Goal: Complete application form: Complete application form

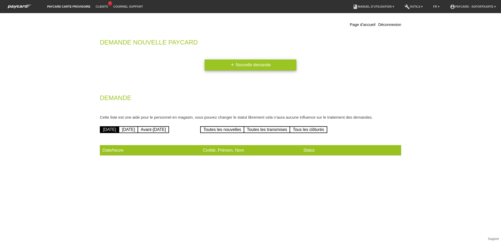
click at [251, 65] on link "add Nouvelle demande" at bounding box center [251, 64] width 92 height 11
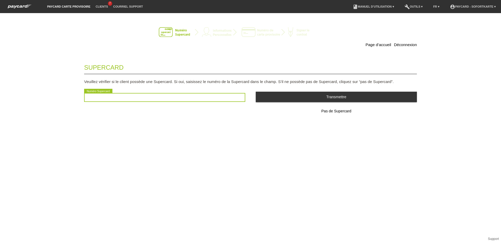
click at [117, 100] on input "text" at bounding box center [164, 97] width 161 height 9
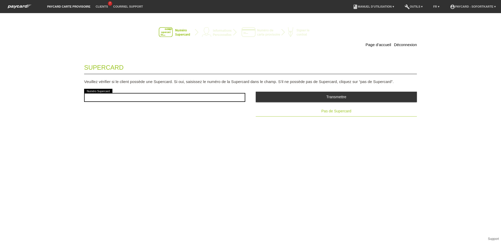
click at [336, 111] on span "Pas de Supercard" at bounding box center [336, 111] width 30 height 4
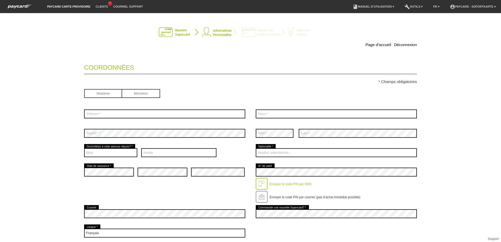
click at [100, 92] on input "radio" at bounding box center [103, 93] width 38 height 8
radio input "true"
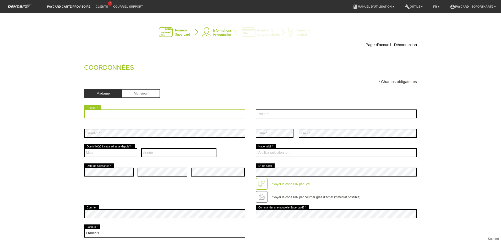
click at [100, 113] on input "text" at bounding box center [164, 114] width 161 height 9
type input "Sarah"
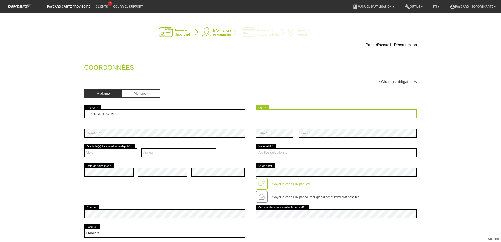
click at [271, 116] on input "text" at bounding box center [336, 114] width 161 height 9
type input "VAS"
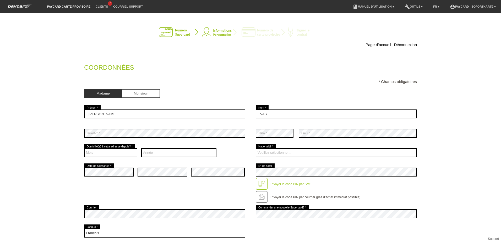
click at [372, 146] on div "Veuillez sélectionner... Suisse Allemagne Autriche Liechtenstein ------------ A…" at bounding box center [336, 152] width 161 height 19
click at [93, 154] on select "Mois 01 02 03 04 05 06 07 08 09 10 11 12" at bounding box center [110, 152] width 53 height 9
click at [147, 151] on select "Année 2025 2024 2023 2022 2021 2020 2019 2018 2017 2016" at bounding box center [178, 152] width 75 height 9
select select "2019"
click at [141, 148] on select "Année 2025 2024 2023 2022 2021 2020 2019 2018 2017 2016" at bounding box center [178, 152] width 75 height 9
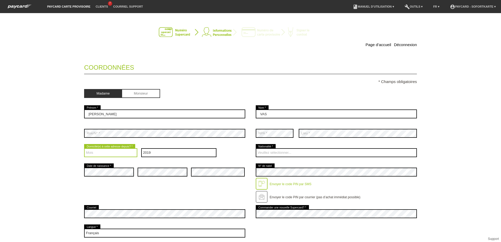
click at [101, 153] on select "Mois 01 02 03 04 05 06 07 08 09 10 11 12" at bounding box center [110, 152] width 53 height 9
select select "09"
click at [84, 148] on select "Mois 01 02 03 04 05 06 07 08 09 10 11 12" at bounding box center [110, 152] width 53 height 9
click at [211, 179] on div "error" at bounding box center [218, 171] width 54 height 19
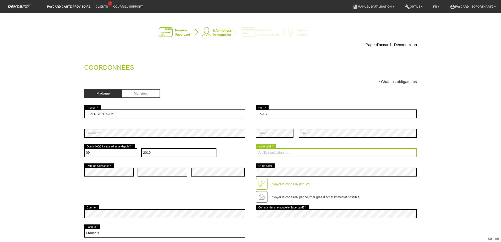
click at [286, 153] on select "Veuillez sélectionner... [GEOGRAPHIC_DATA] [GEOGRAPHIC_DATA] [GEOGRAPHIC_DATA] …" at bounding box center [336, 152] width 161 height 9
select select "FR"
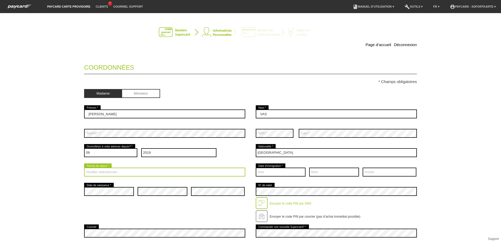
click at [102, 170] on select "Veuillez sélectionner... C B B - Statut de réfugié Autre" at bounding box center [164, 172] width 161 height 9
select select "C"
click at [84, 168] on select "Veuillez sélectionner... C B B - Statut de réfugié Autre" at bounding box center [164, 172] width 161 height 9
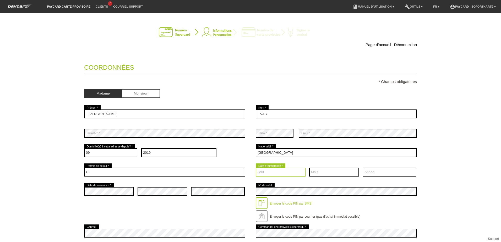
click at [270, 171] on select "Jour 01 02 03 04 05 06 07 08 09 10 11 12 13 14 15 16 17" at bounding box center [281, 172] width 50 height 9
select select "19"
click at [256, 168] on select "Jour 01 02 03 04 05 06 07 08 09 10 11 12 13 14 15 16 17" at bounding box center [281, 172] width 50 height 9
click at [343, 172] on select "Mois 01 02 03 04 05 06 07 08 09 10 11 12" at bounding box center [334, 172] width 50 height 9
select select "09"
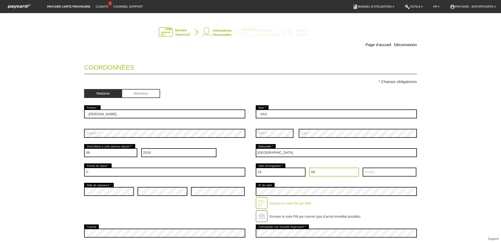
click at [309, 168] on select "Mois 01 02 03 04 05 06 07 08 09 10 11 12" at bounding box center [334, 172] width 50 height 9
click at [368, 173] on select "Année 2025 2024 2023 2022 2021 2020 2019 2018 2017 2016" at bounding box center [390, 172] width 54 height 9
select select "2017"
click at [363, 168] on select "Année 2025 2024 2023 2022 2021 2020 2019 2018 2017 2016" at bounding box center [390, 172] width 54 height 9
click at [260, 203] on div at bounding box center [262, 203] width 12 height 12
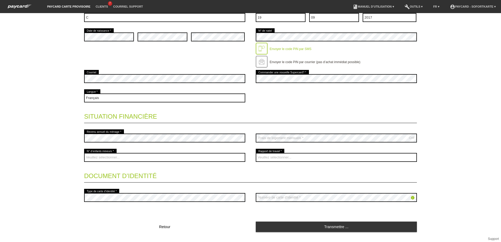
scroll to position [157, 0]
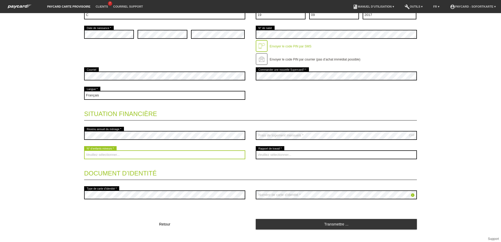
click at [101, 156] on select "Veuillez sélectionner... 0 1 2 3 4 5 6 7 8 9" at bounding box center [164, 154] width 161 height 9
select select "0"
click at [84, 150] on select "Veuillez sélectionner... 0 1 2 3 4 5 6 7 8 9" at bounding box center [164, 154] width 161 height 9
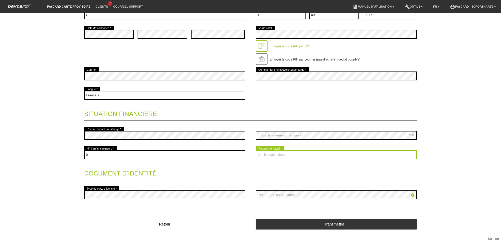
click at [268, 153] on select "Veuillez sélectionner... A durée indéterminée A durée déterminée Apprenti/étudi…" at bounding box center [336, 154] width 161 height 9
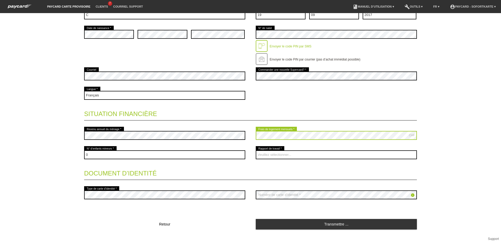
click at [236, 138] on div "error Revenu annuel du ménage * CHF error Frais de logement mensuels *" at bounding box center [250, 135] width 333 height 19
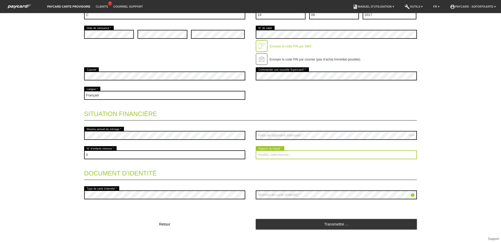
click at [262, 155] on select "Veuillez sélectionner... A durée indéterminée A durée déterminée Apprenti/étudi…" at bounding box center [336, 154] width 161 height 9
select select "UNLIMITED"
click at [256, 150] on select "Veuillez sélectionner... A durée indéterminée A durée déterminée Apprenti/étudi…" at bounding box center [336, 154] width 161 height 9
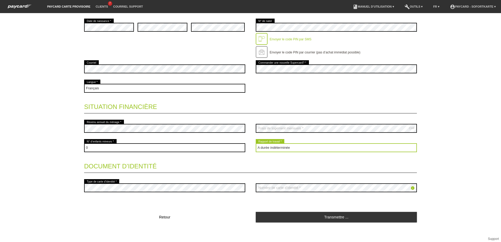
scroll to position [166, 0]
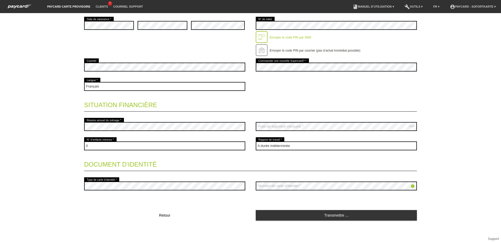
click at [411, 185] on icon "info" at bounding box center [413, 186] width 4 height 4
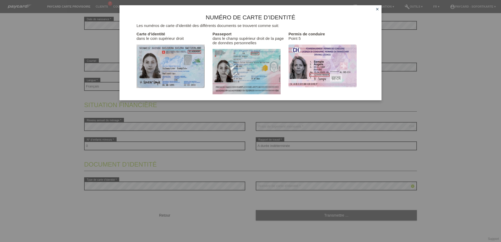
click at [377, 10] on icon "close" at bounding box center [377, 9] width 4 height 4
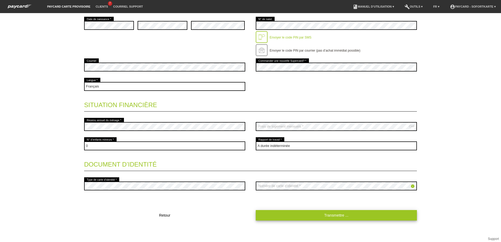
click at [342, 213] on link "Transmettre ..." at bounding box center [336, 215] width 161 height 10
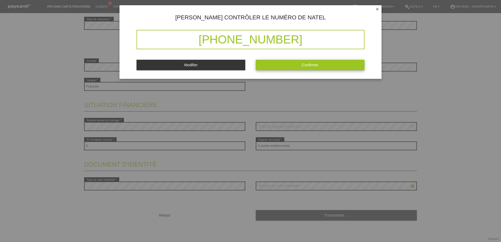
click at [278, 65] on button "Confirmer" at bounding box center [310, 65] width 109 height 10
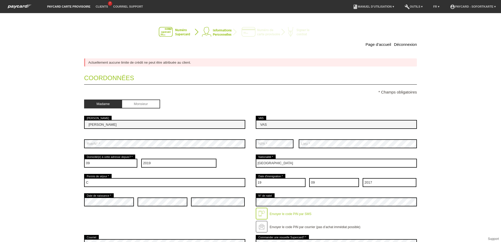
scroll to position [0, 0]
click at [140, 103] on input "radio" at bounding box center [141, 104] width 38 height 8
radio input "true"
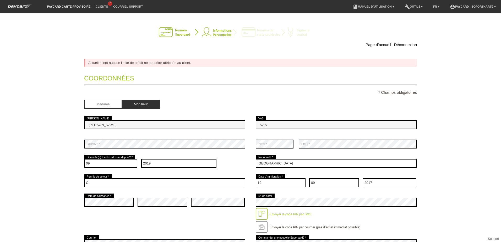
click at [100, 125] on input "Sarah" at bounding box center [164, 124] width 161 height 9
drag, startPoint x: 100, startPoint y: 124, endPoint x: 33, endPoint y: 115, distance: 67.4
click at [33, 115] on div "Page d’accueil Déconnexion Actuellement aucune limite de crédit ne peut être at…" at bounding box center [250, 127] width 501 height 229
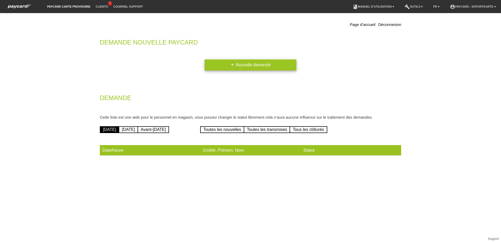
click at [268, 67] on link "add Nouvelle demande" at bounding box center [251, 64] width 92 height 11
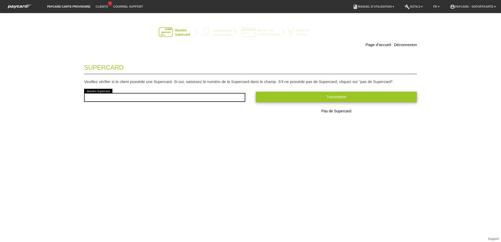
click at [336, 97] on span "Transmettre" at bounding box center [336, 97] width 20 height 4
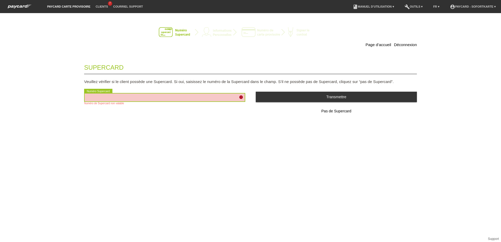
click at [112, 99] on input "text" at bounding box center [164, 97] width 161 height 9
click at [335, 111] on span "Pas de Supercard" at bounding box center [336, 111] width 30 height 4
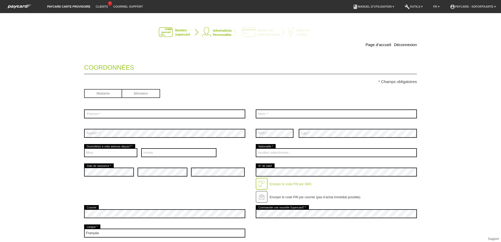
click at [134, 92] on input "radio" at bounding box center [141, 93] width 38 height 8
radio input "true"
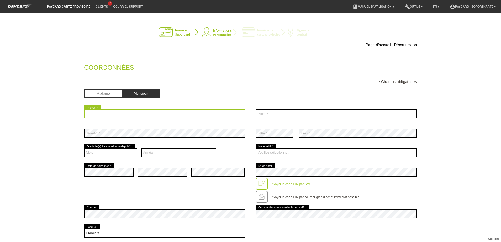
click at [92, 116] on input "text" at bounding box center [164, 114] width 161 height 9
type input "[PERSON_NAME]"
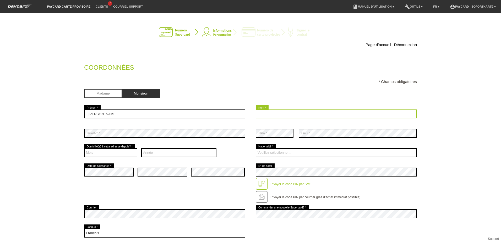
click at [280, 115] on input "text" at bounding box center [336, 114] width 161 height 9
type input "kugler"
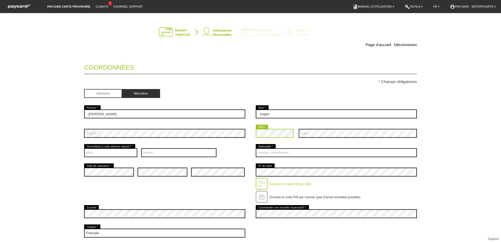
click at [248, 138] on div "error Rue/N° * error NPA * error Lieu *" at bounding box center [250, 133] width 333 height 19
click at [224, 134] on div "error Rue/N° * error NPA * error Lieu *" at bounding box center [250, 133] width 333 height 19
click at [104, 154] on select "Mois 01 02 03 04 05 06 07 08 09 10 11 12" at bounding box center [110, 152] width 53 height 9
click at [148, 152] on select "Année 2025 2024 2023 2022 2021 2020 2019 2018 2017 2016" at bounding box center [178, 152] width 75 height 9
click at [141, 148] on select "Année 2025 2024 2023 2022 2021 2020 2019 2018 2017 2016" at bounding box center [178, 152] width 75 height 9
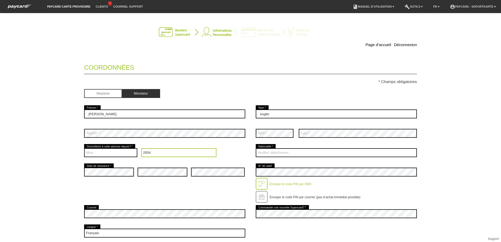
click at [151, 150] on select "Année 2025 2024 2023 2022 2021 2020 2019 2018 2017 2016" at bounding box center [178, 152] width 75 height 9
select select "2010"
click at [141, 148] on select "Année 2025 2024 2023 2022 2021 2020 2019 2018 2017 2016" at bounding box center [178, 152] width 75 height 9
click at [96, 151] on select "Mois 01 02 03 04 05 06 07 08 09 10 11 12" at bounding box center [110, 152] width 53 height 9
select select "04"
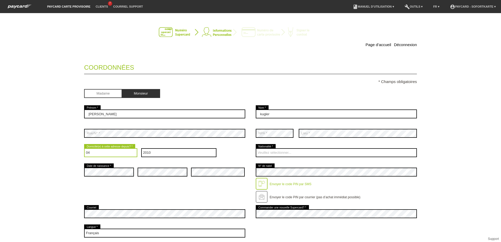
click at [84, 148] on select "Mois 01 02 03 04 05 06 07 08 09 10 11 12" at bounding box center [110, 152] width 53 height 9
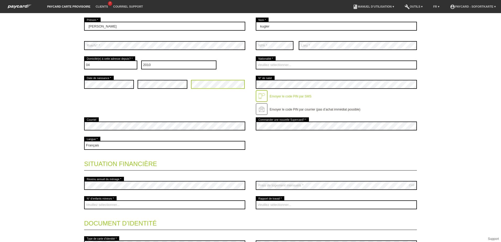
scroll to position [105, 0]
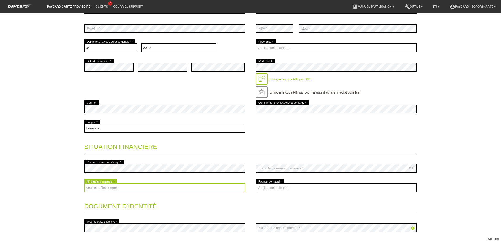
click at [110, 188] on select "Veuillez sélectionner... 0 1 2 3 4 5 6 7 8 9" at bounding box center [164, 187] width 161 height 9
select select "0"
click at [84, 183] on select "Veuillez sélectionner... 0 1 2 3 4 5 6 7 8 9" at bounding box center [164, 187] width 161 height 9
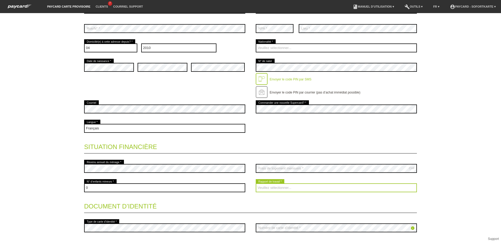
click at [274, 188] on select "Veuillez sélectionner... A durée indéterminée A durée déterminée Apprenti/étudi…" at bounding box center [336, 187] width 161 height 9
select select "UNLIMITED"
click at [256, 183] on select "Veuillez sélectionner... A durée indéterminée A durée déterminée Apprenti/étudi…" at bounding box center [336, 187] width 161 height 9
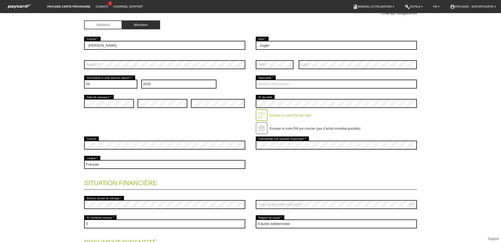
scroll to position [68, 0]
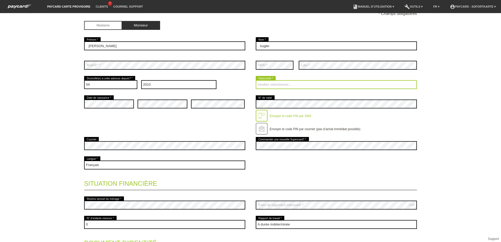
click at [283, 82] on select "Veuillez sélectionner... [GEOGRAPHIC_DATA] [GEOGRAPHIC_DATA] [GEOGRAPHIC_DATA] …" at bounding box center [336, 84] width 161 height 9
select select "CH"
click at [256, 80] on select "Veuillez sélectionner... [GEOGRAPHIC_DATA] [GEOGRAPHIC_DATA] [GEOGRAPHIC_DATA] …" at bounding box center [336, 84] width 161 height 9
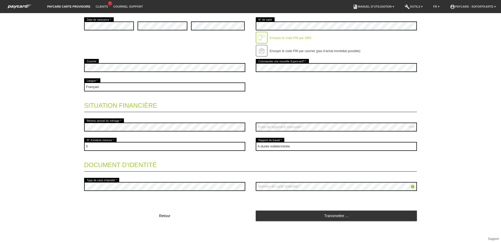
scroll to position [147, 0]
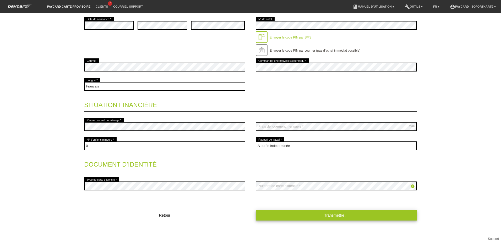
click at [333, 214] on link "Transmettre ..." at bounding box center [336, 215] width 161 height 10
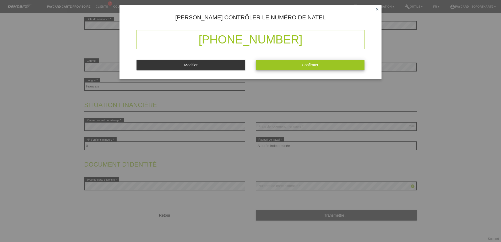
click at [299, 66] on button "Confirmer" at bounding box center [310, 65] width 109 height 10
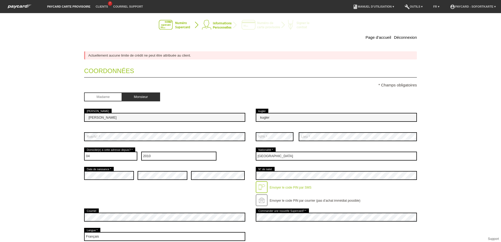
scroll to position [0, 0]
